Goal: Transaction & Acquisition: Purchase product/service

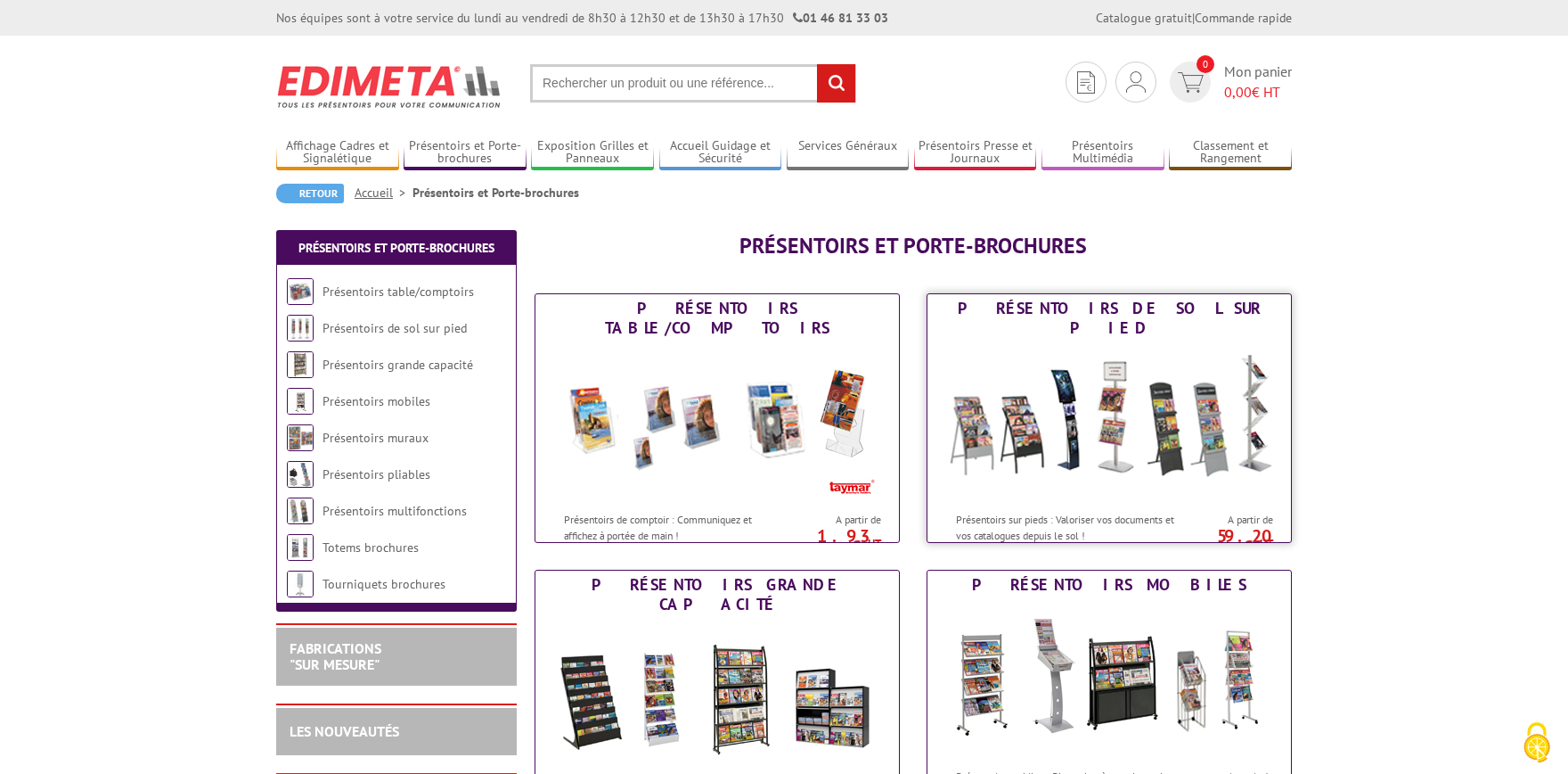
click at [1134, 447] on img at bounding box center [1110, 422] width 330 height 160
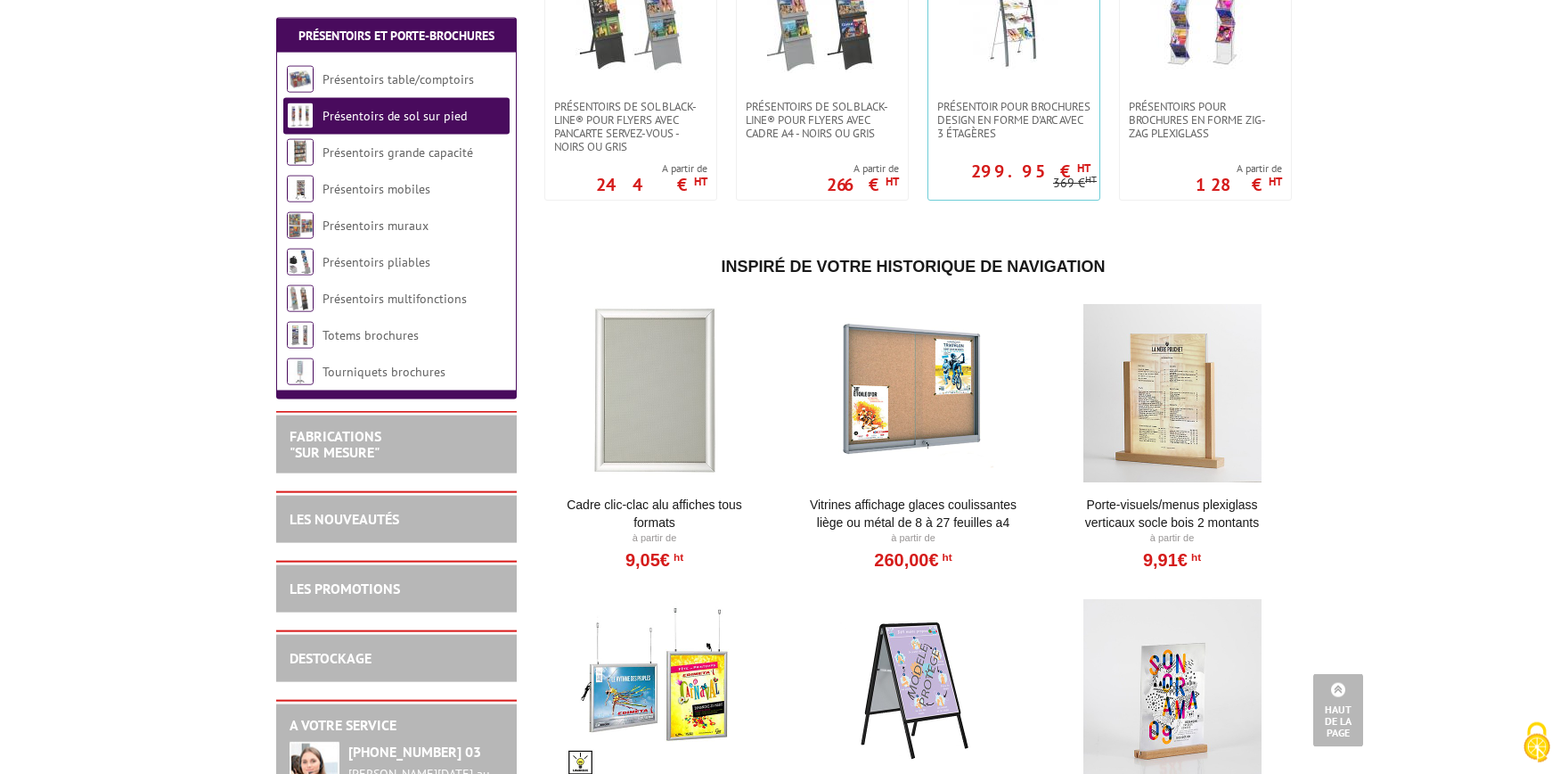
scroll to position [2746, 0]
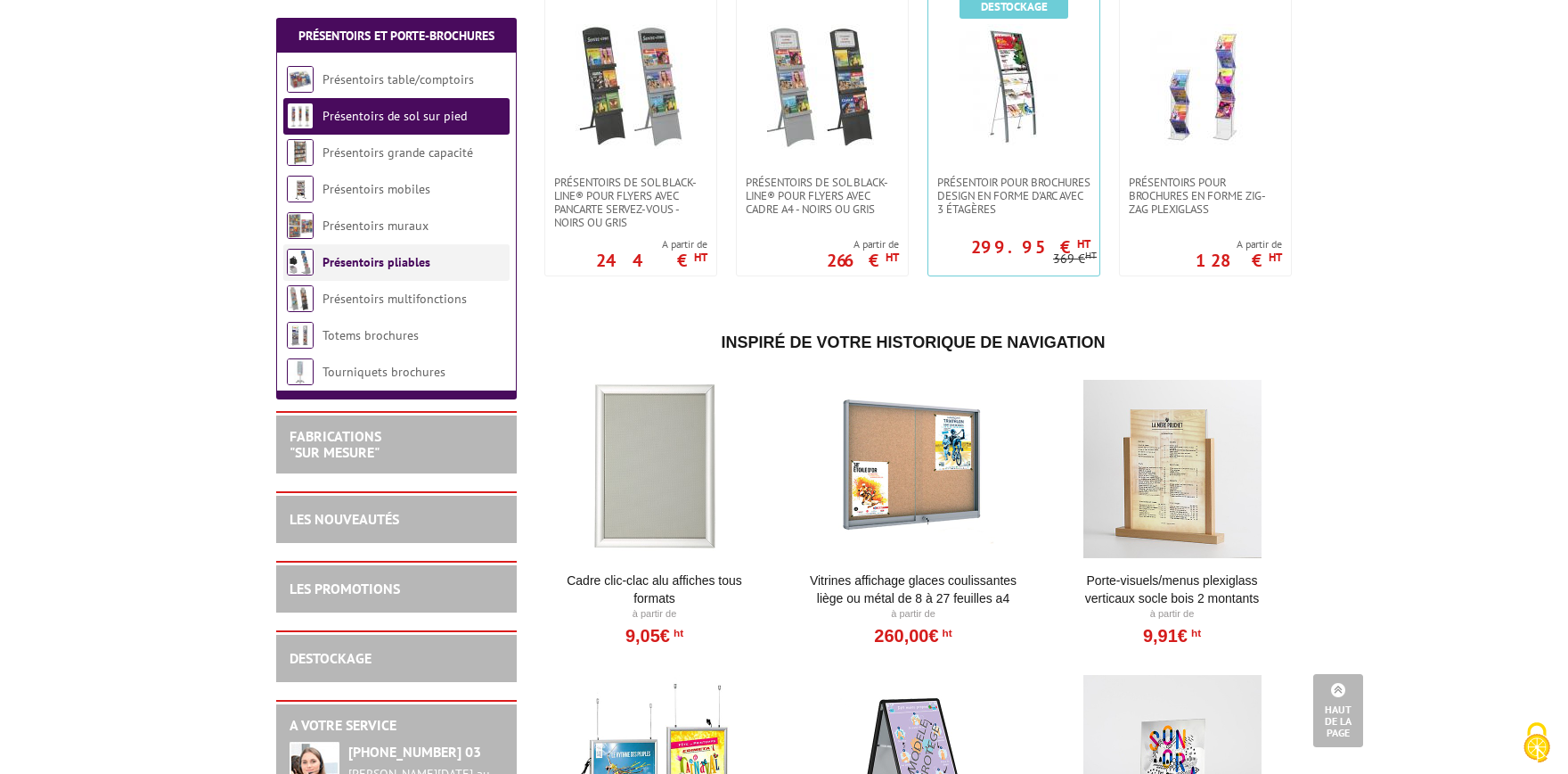
click at [398, 266] on link "Présentoirs pliables" at bounding box center [376, 262] width 107 height 16
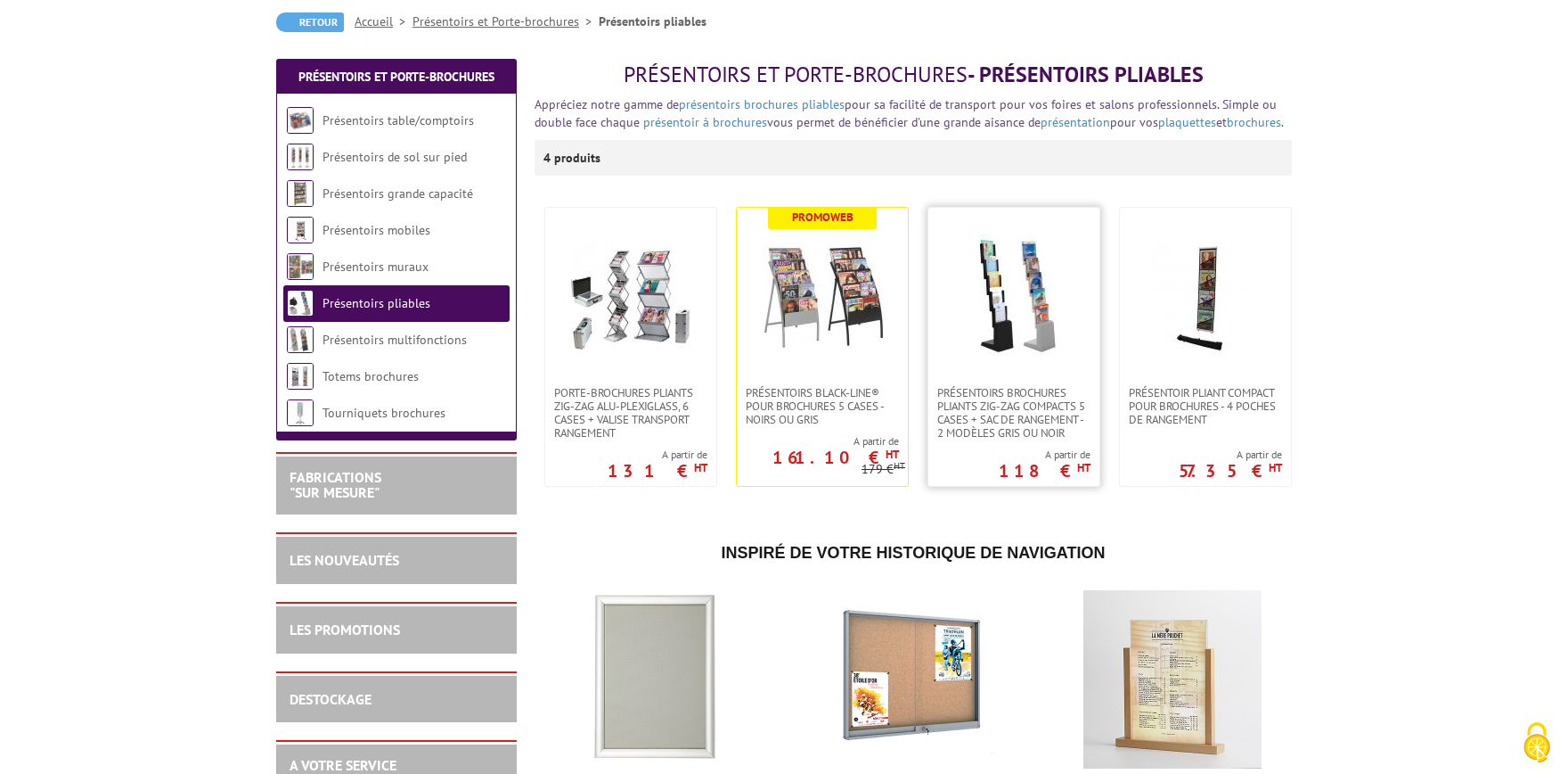
scroll to position [196, 0]
click at [1229, 315] on img at bounding box center [1205, 296] width 124 height 125
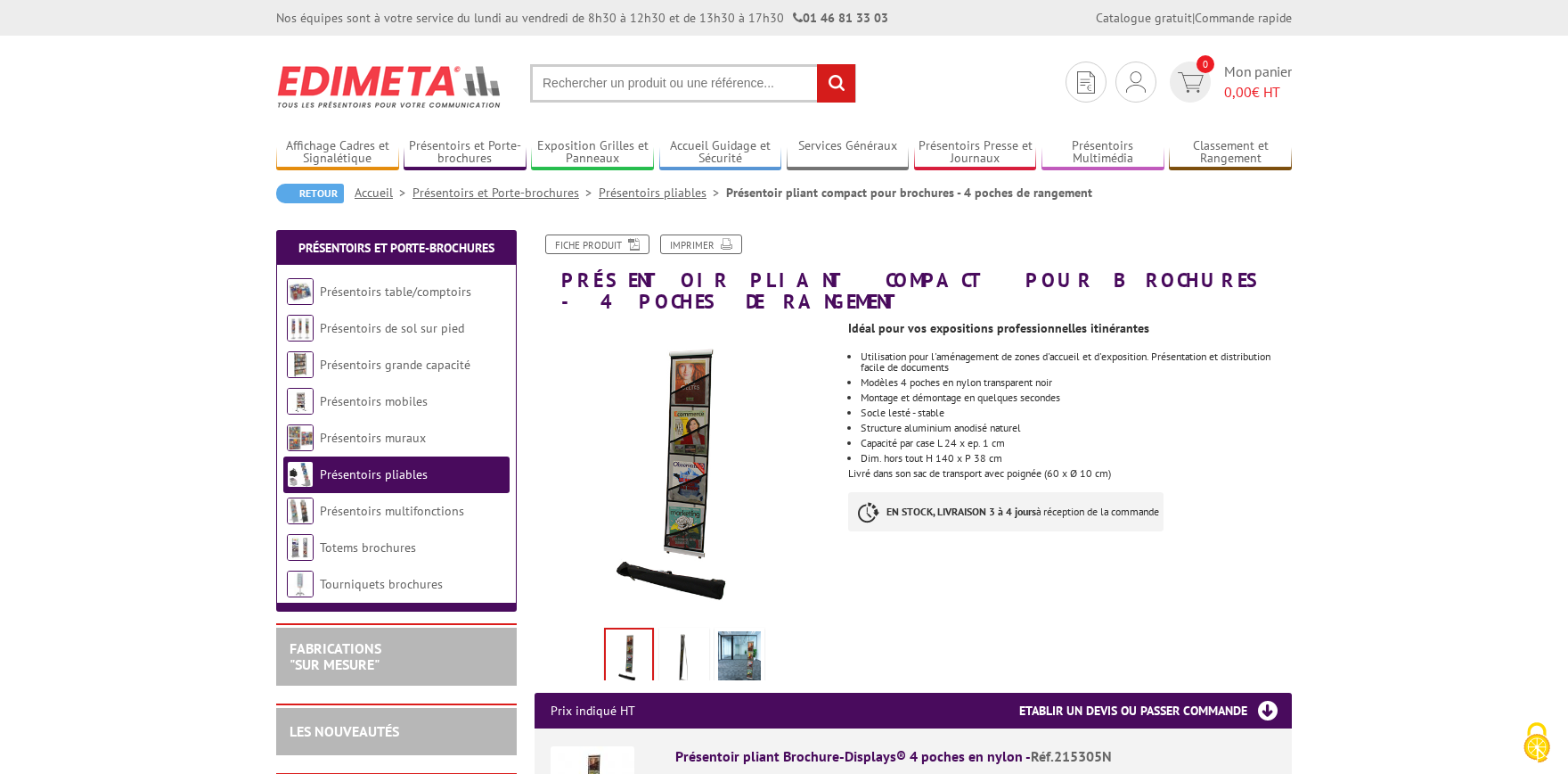
click at [1239, 692] on h3 "Etablir un devis ou passer commande" at bounding box center [1155, 710] width 272 height 36
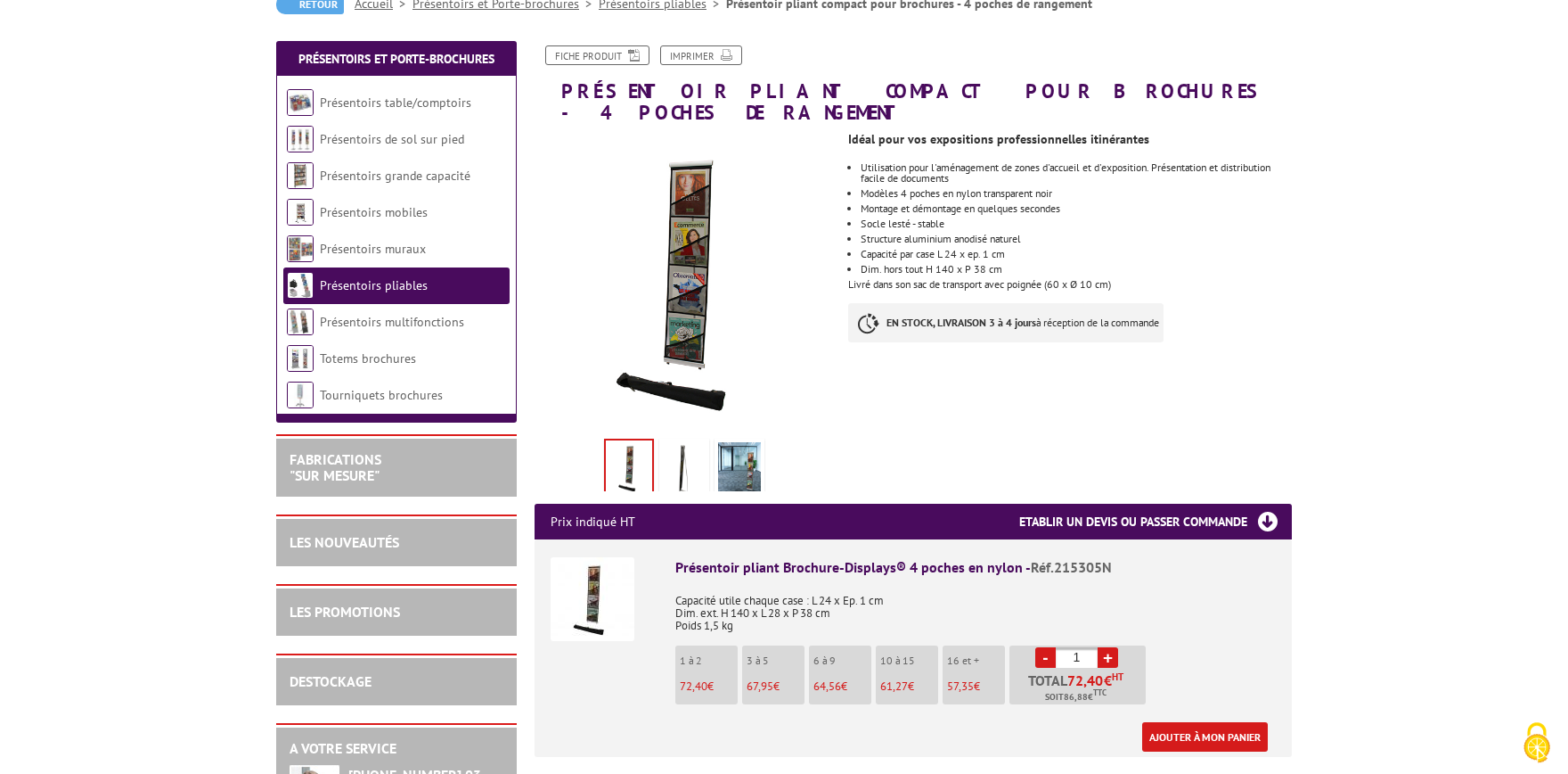
scroll to position [196, 0]
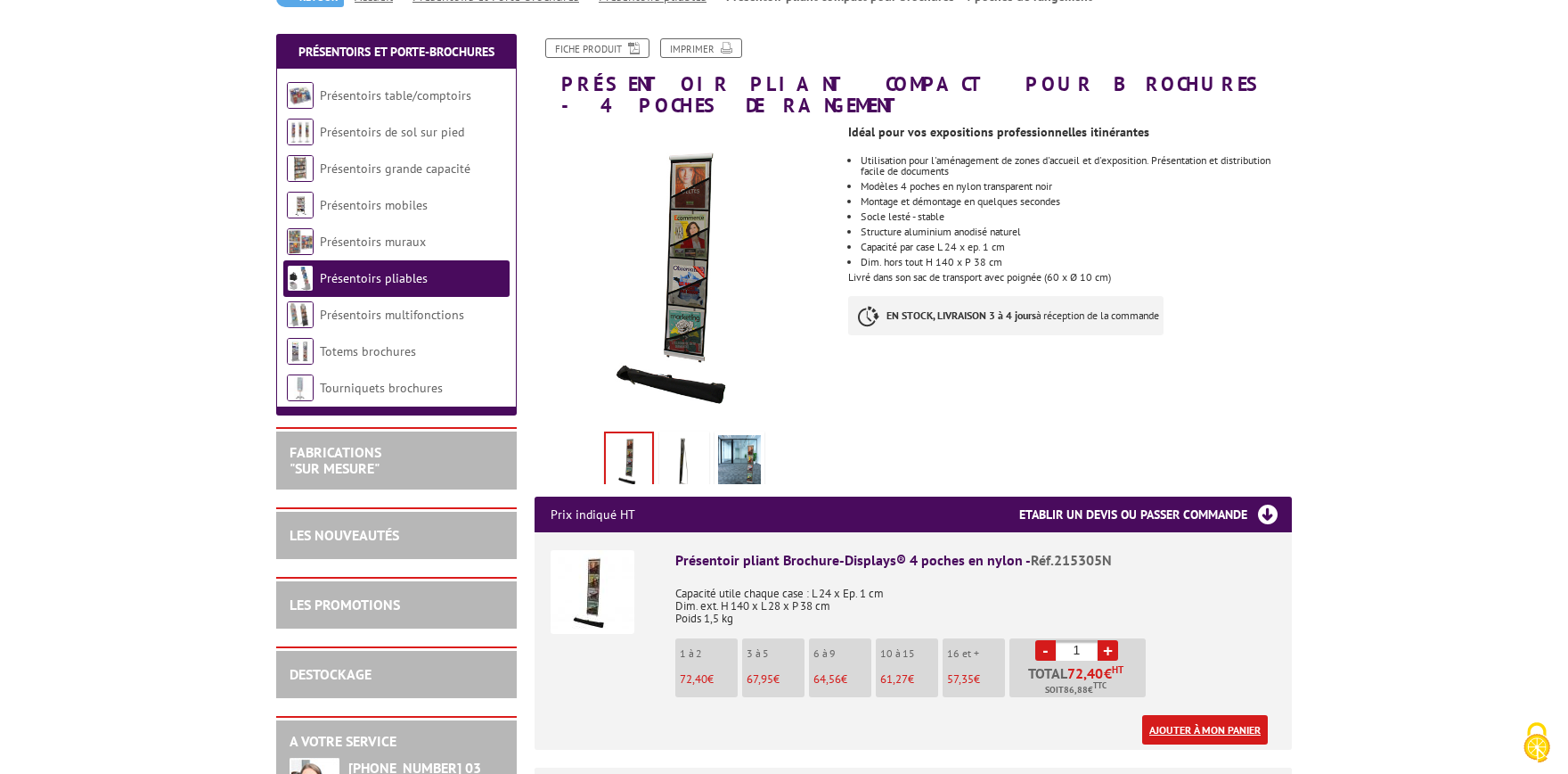
click at [1199, 715] on link "Ajouter à mon panier" at bounding box center [1205, 729] width 125 height 30
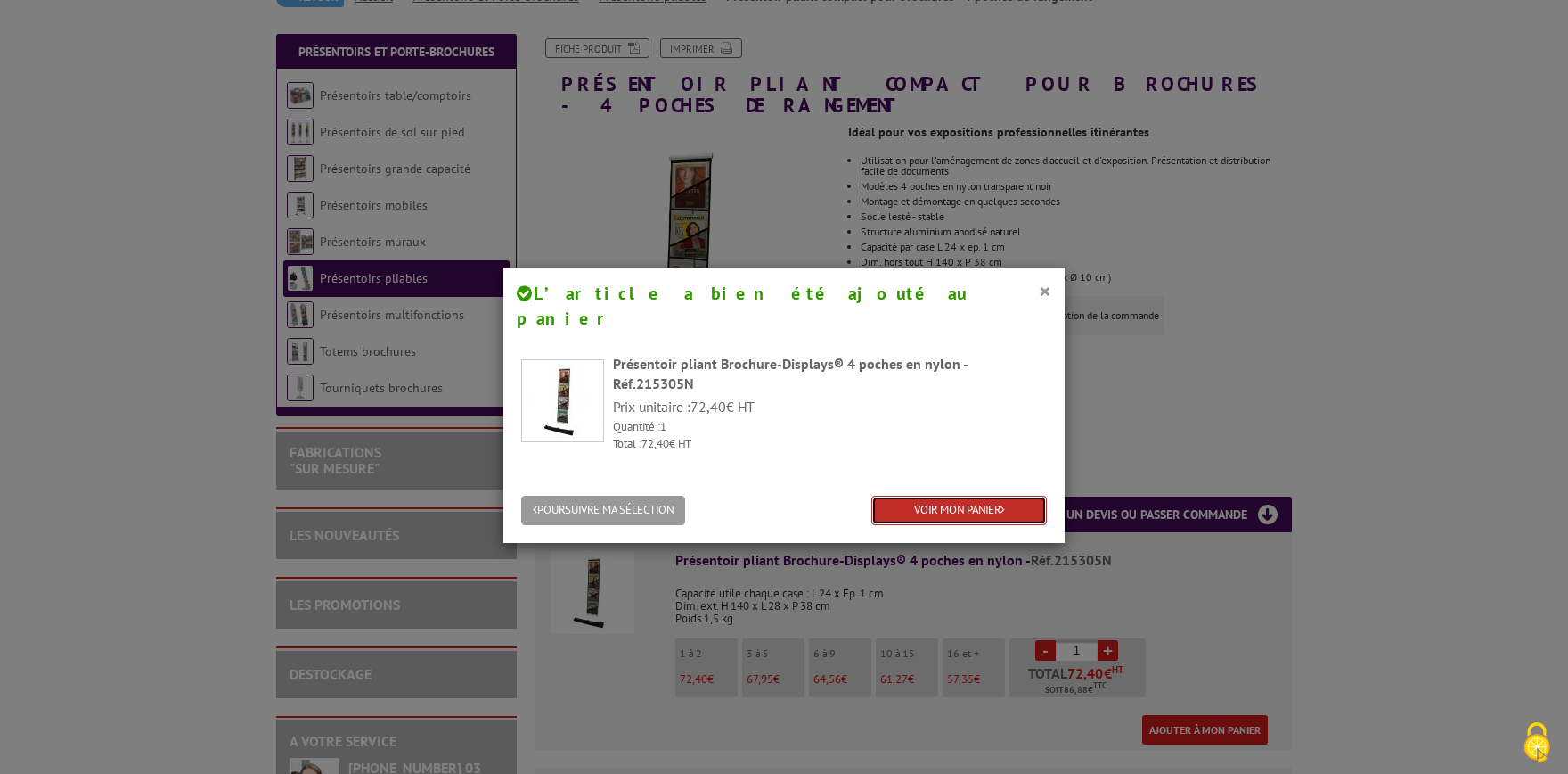
click at [1010, 495] on link "VOIR MON PANIER" at bounding box center [959, 510] width 176 height 30
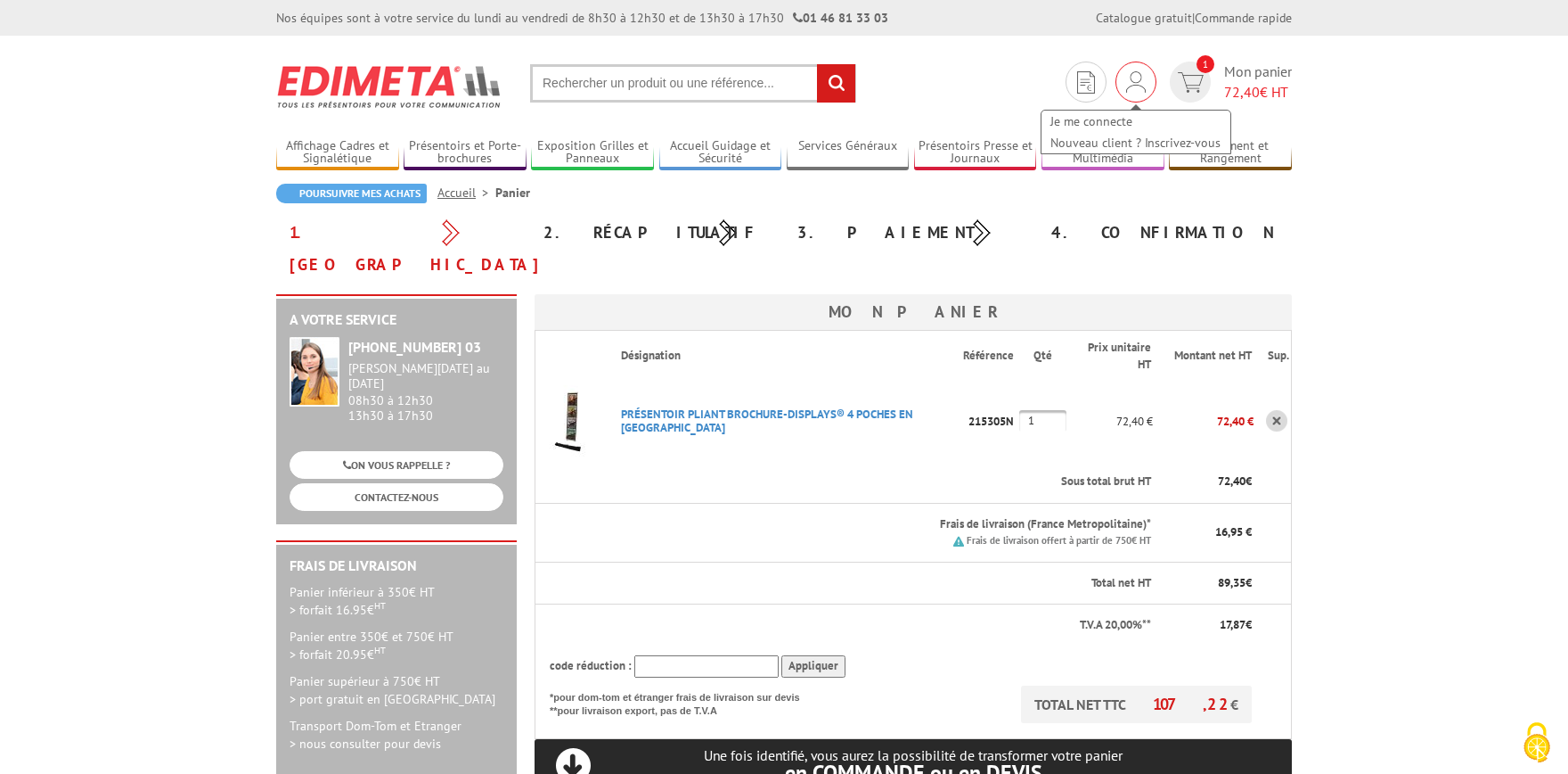
click at [1136, 83] on img at bounding box center [1136, 82] width 20 height 22
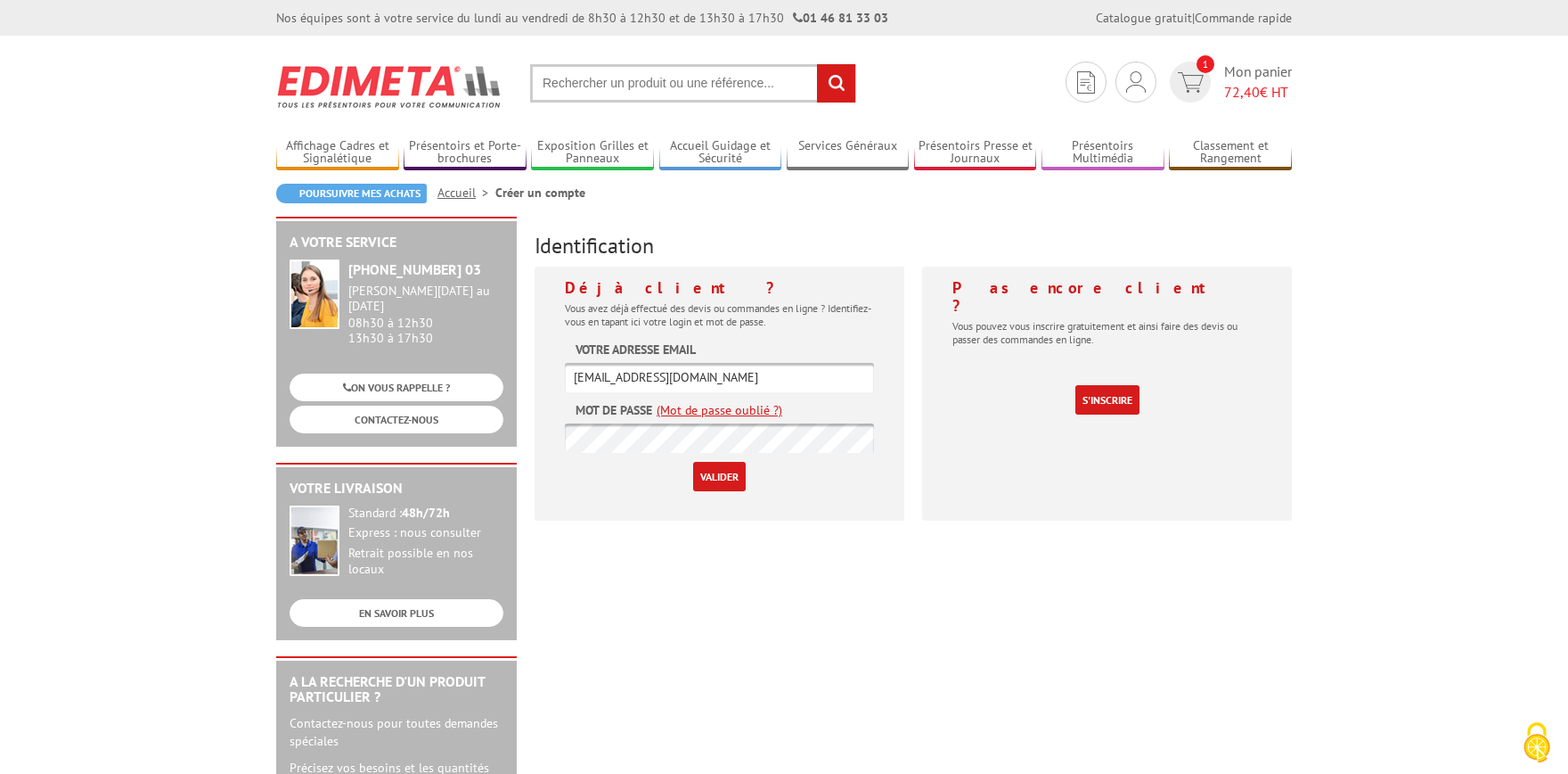
click at [717, 482] on input "Valider" at bounding box center [719, 476] width 53 height 30
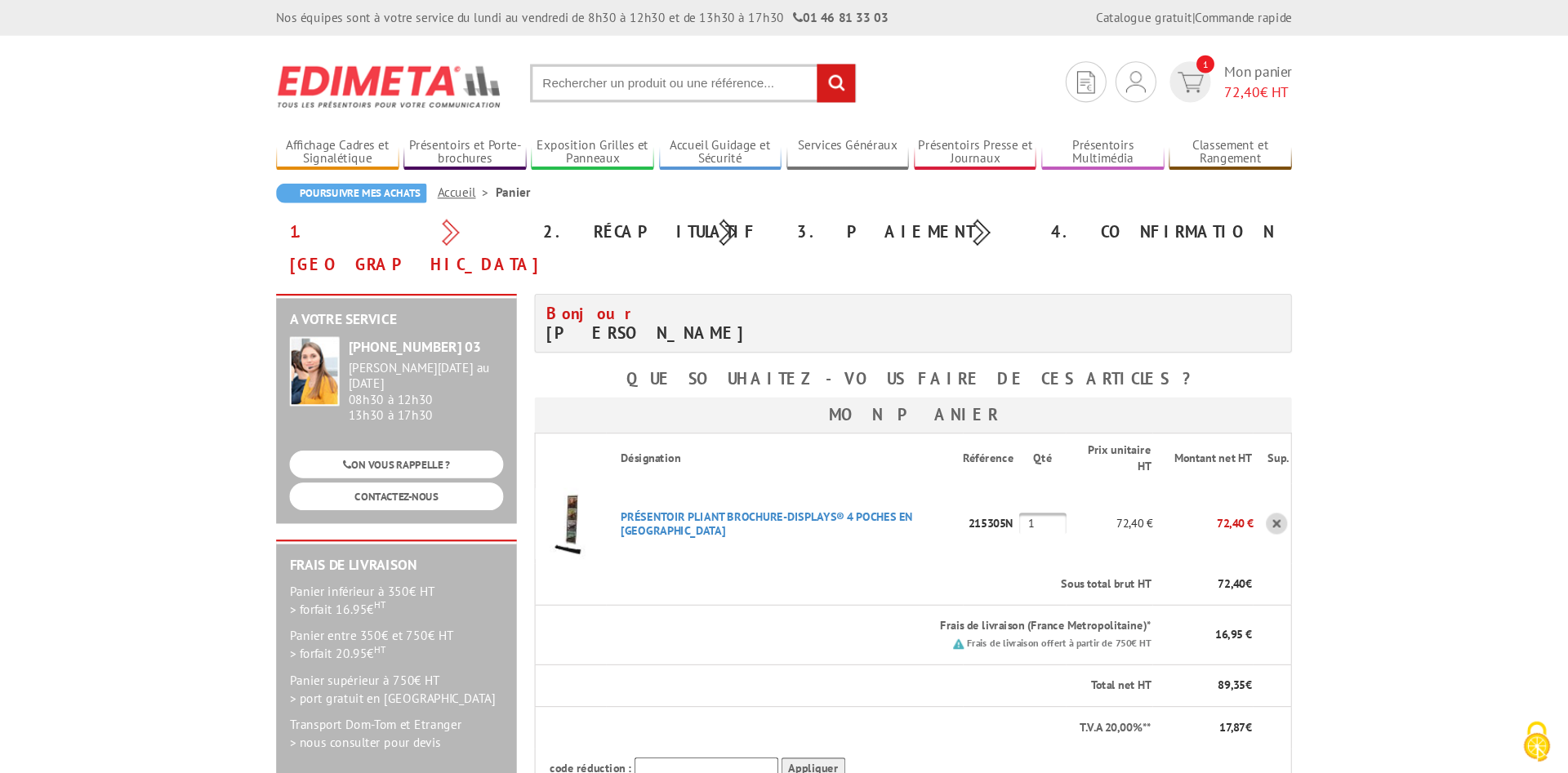
scroll to position [89, 0]
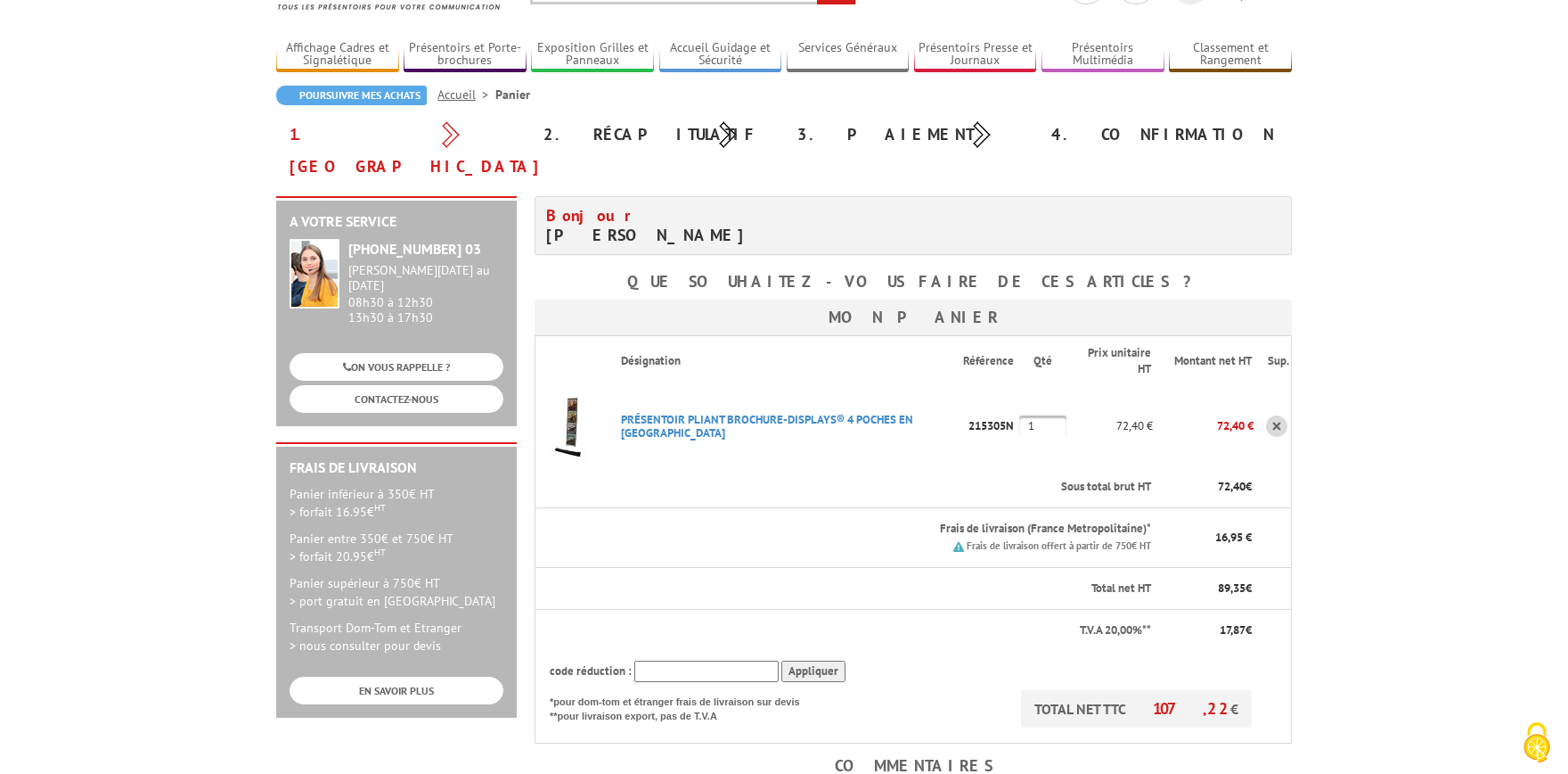
click at [821, 335] on th "Désignation" at bounding box center [785, 360] width 356 height 51
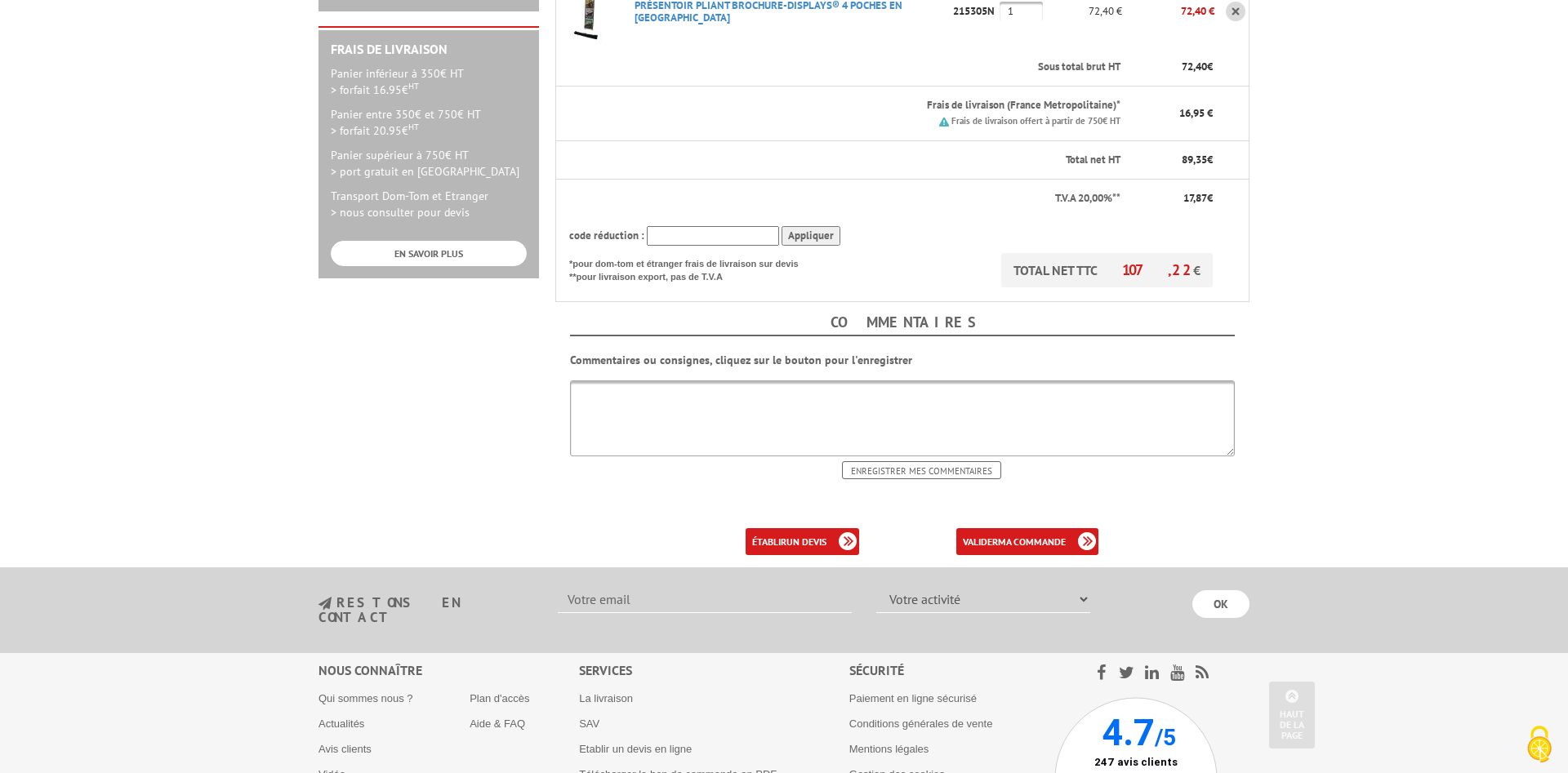
scroll to position [595, 0]
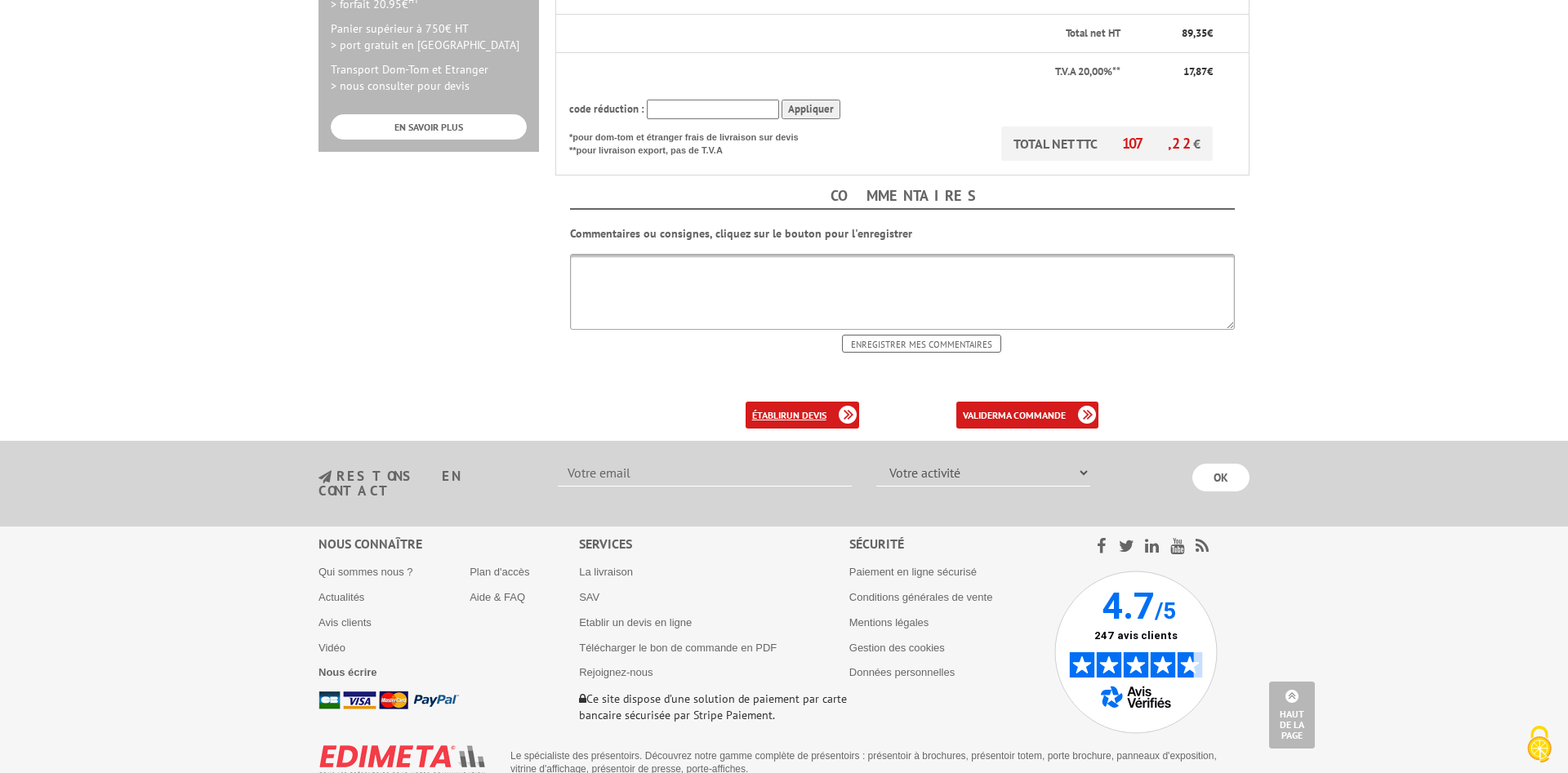
click at [808, 409] on b "un devis" at bounding box center [806, 415] width 40 height 12
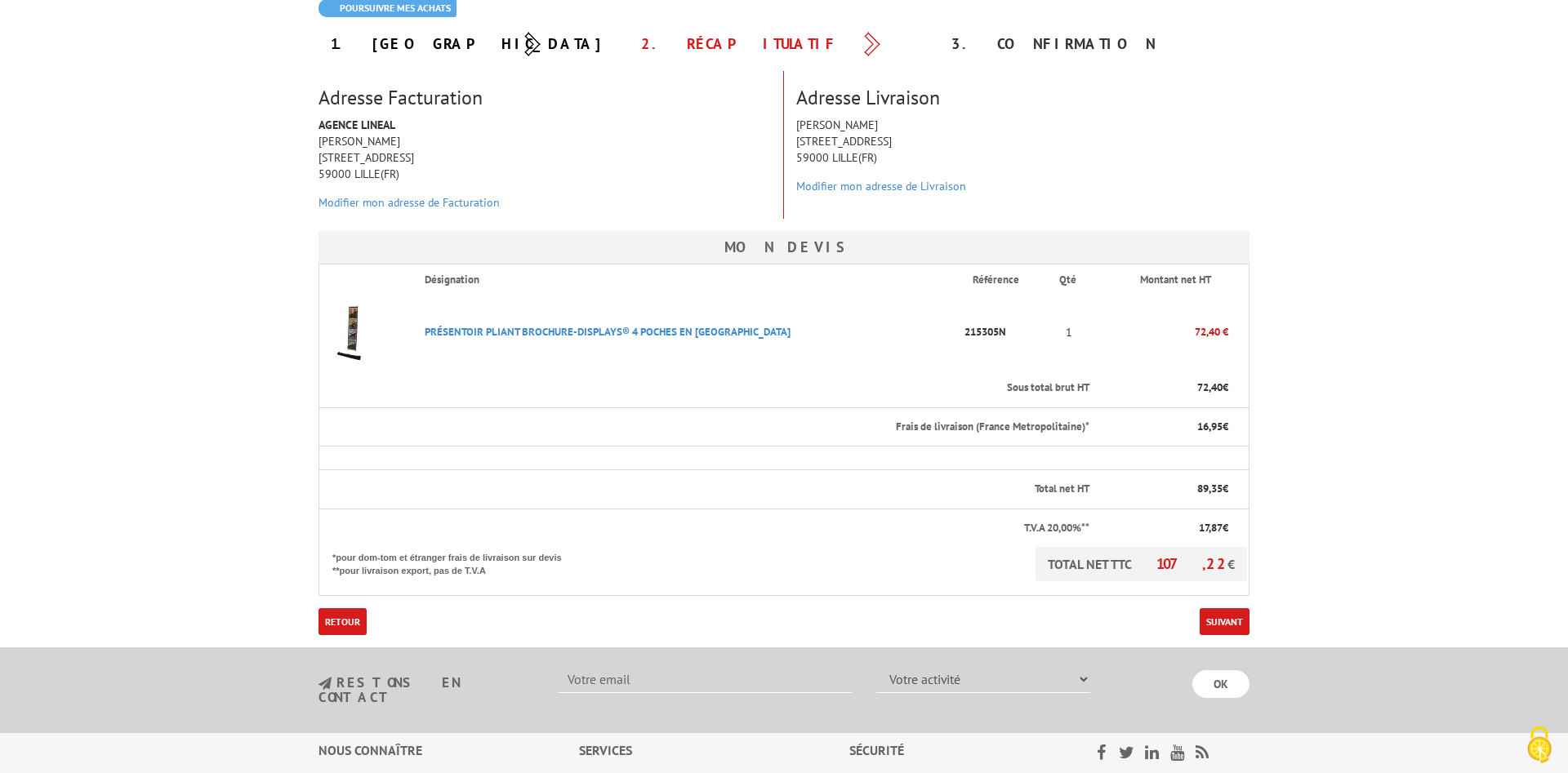
scroll to position [333, 0]
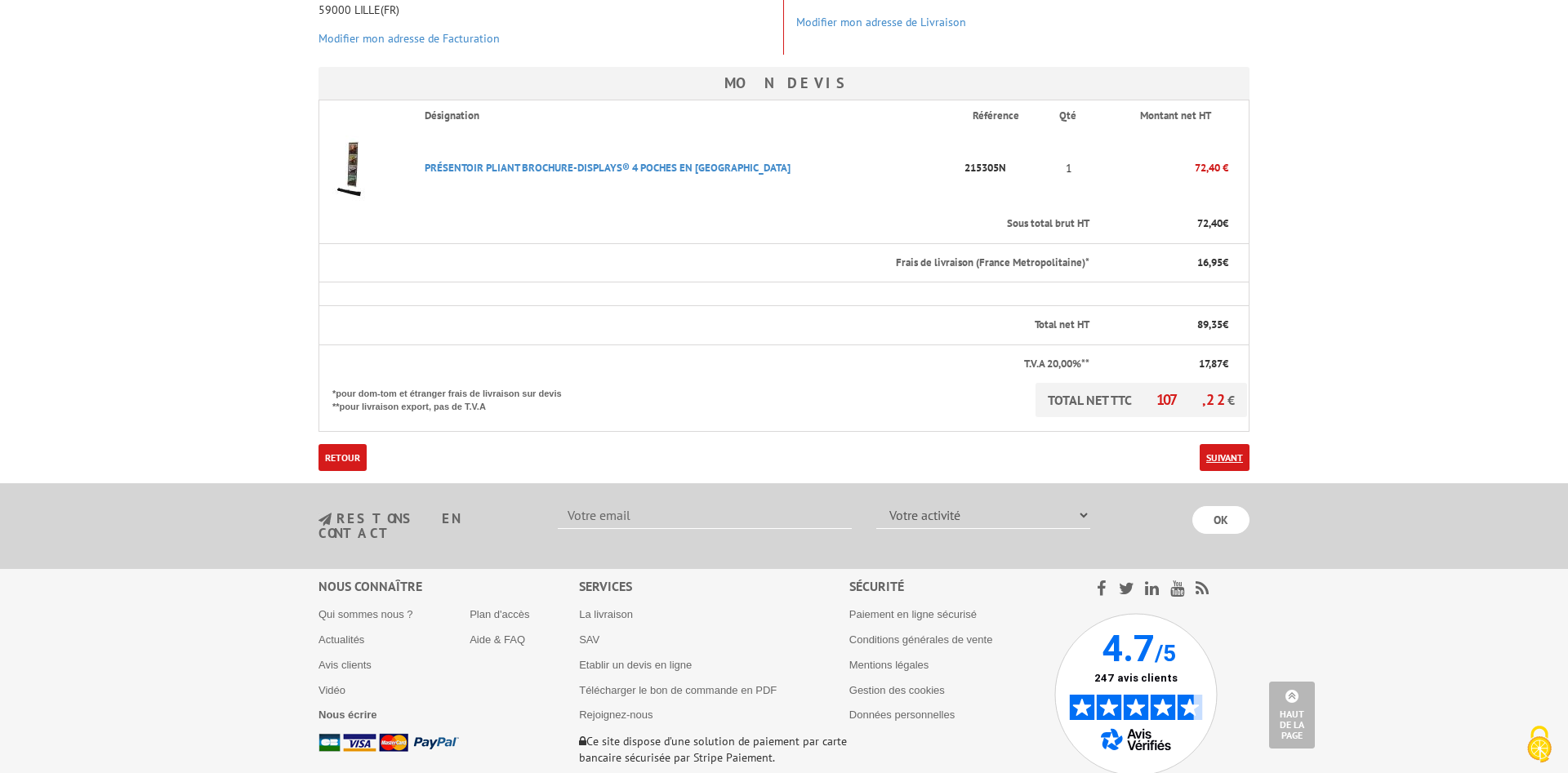
click at [1213, 458] on link "Suivant" at bounding box center [1225, 457] width 50 height 27
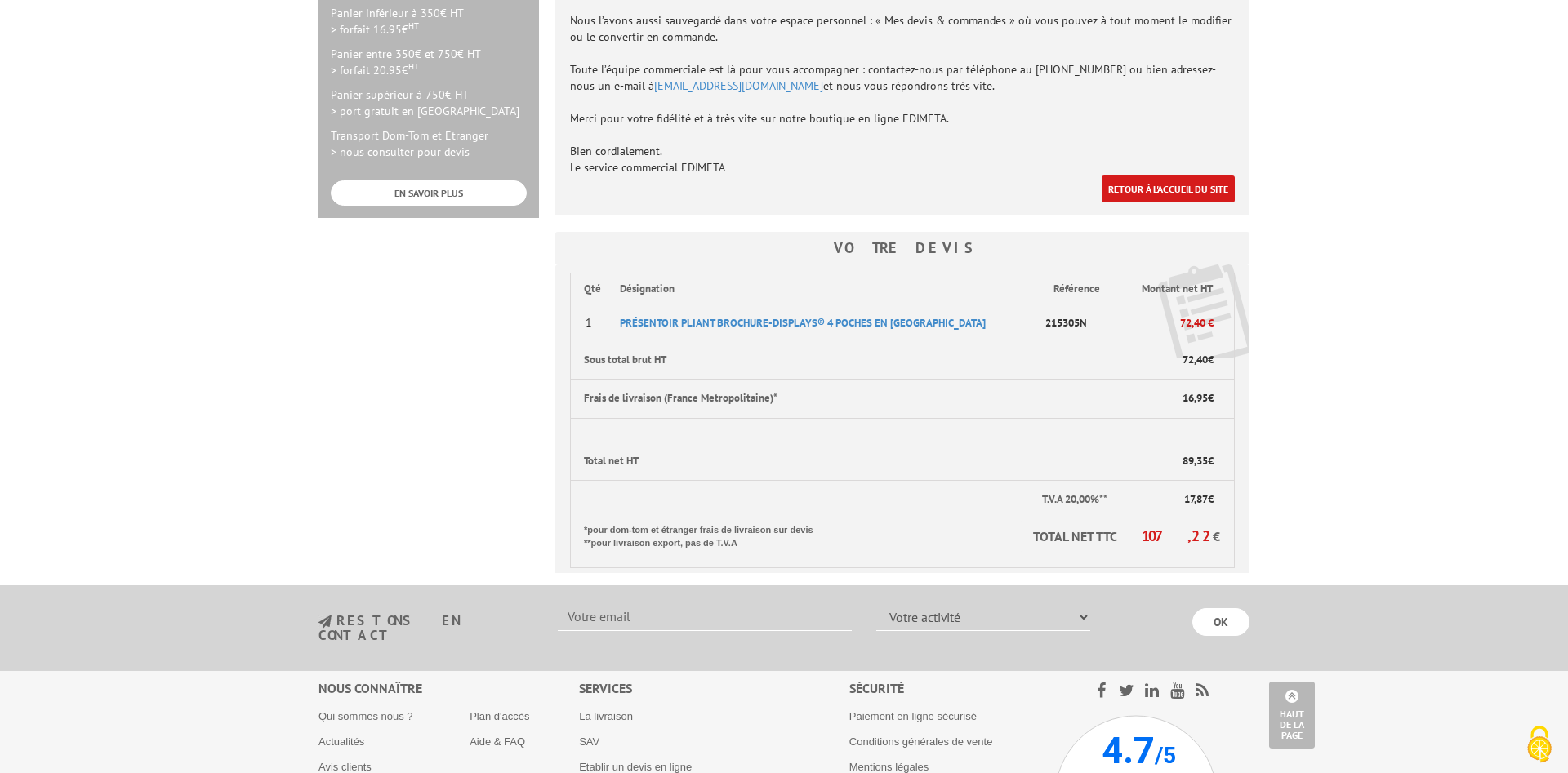
scroll to position [167, 0]
